Goal: Use online tool/utility: Utilize a website feature to perform a specific function

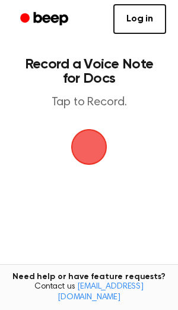
click at [93, 155] on span "button" at bounding box center [89, 146] width 33 height 33
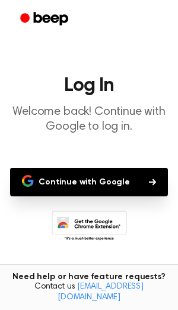
click at [90, 188] on button "Continue with Google" at bounding box center [89, 182] width 158 height 29
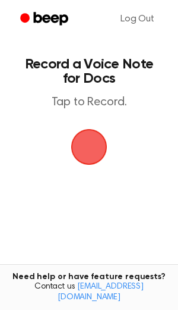
click at [87, 145] on span "button" at bounding box center [89, 146] width 33 height 33
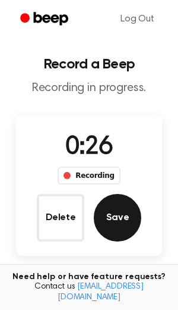
click at [116, 221] on button "Save" at bounding box center [118, 218] width 48 height 48
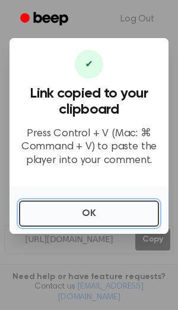
click at [116, 221] on button "OK" at bounding box center [89, 213] width 140 height 26
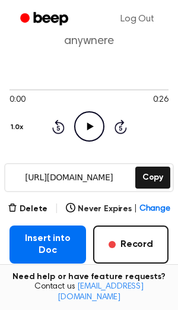
scroll to position [31, 0]
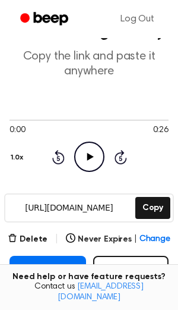
click at [91, 160] on icon "Play Audio" at bounding box center [89, 156] width 30 height 30
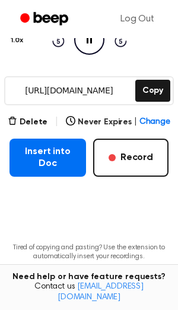
scroll to position [153, 0]
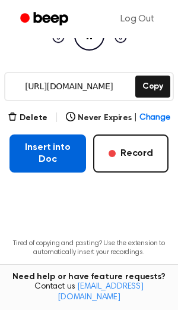
click at [61, 151] on button "Insert into Doc" at bounding box center [48, 153] width 77 height 38
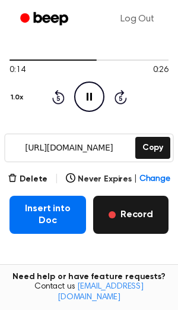
scroll to position [92, 0]
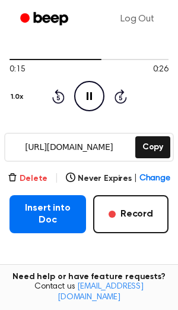
click at [39, 180] on button "Delete" at bounding box center [28, 178] width 40 height 12
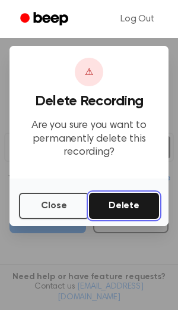
click at [122, 201] on button "Delete" at bounding box center [124, 206] width 70 height 26
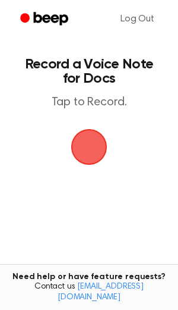
scroll to position [91, 0]
